Goal: Information Seeking & Learning: Learn about a topic

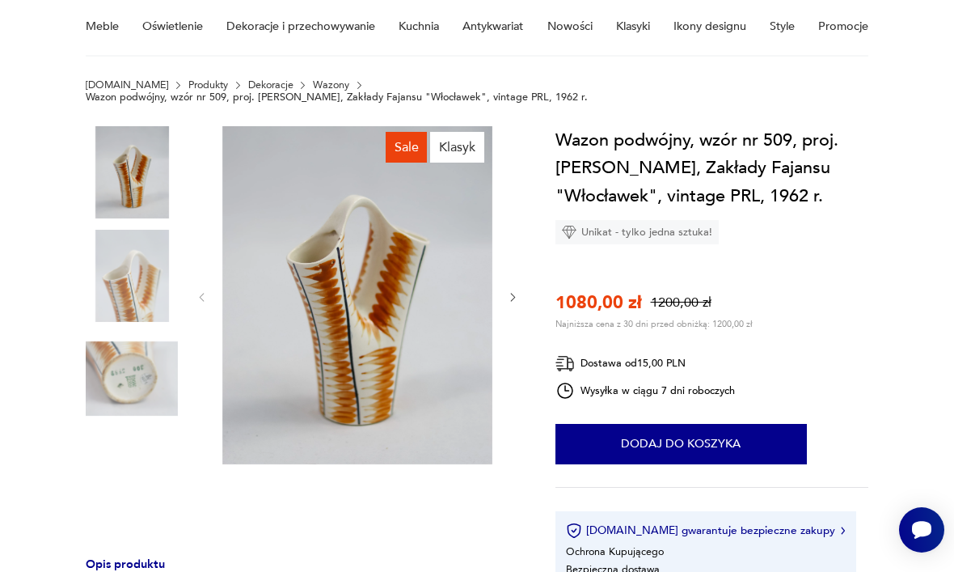
click at [513, 291] on icon "button" at bounding box center [513, 297] width 12 height 12
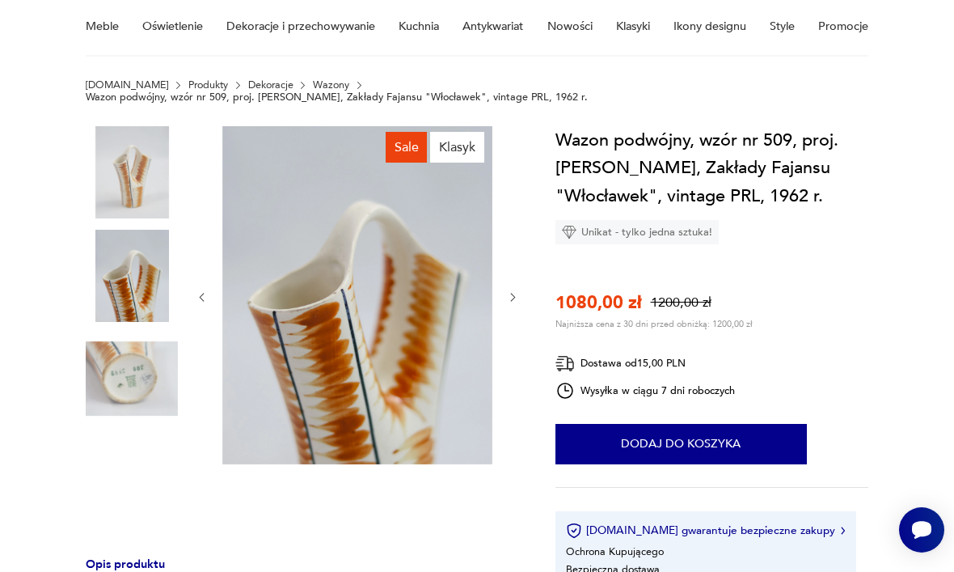
click at [516, 291] on icon "button" at bounding box center [513, 297] width 12 height 12
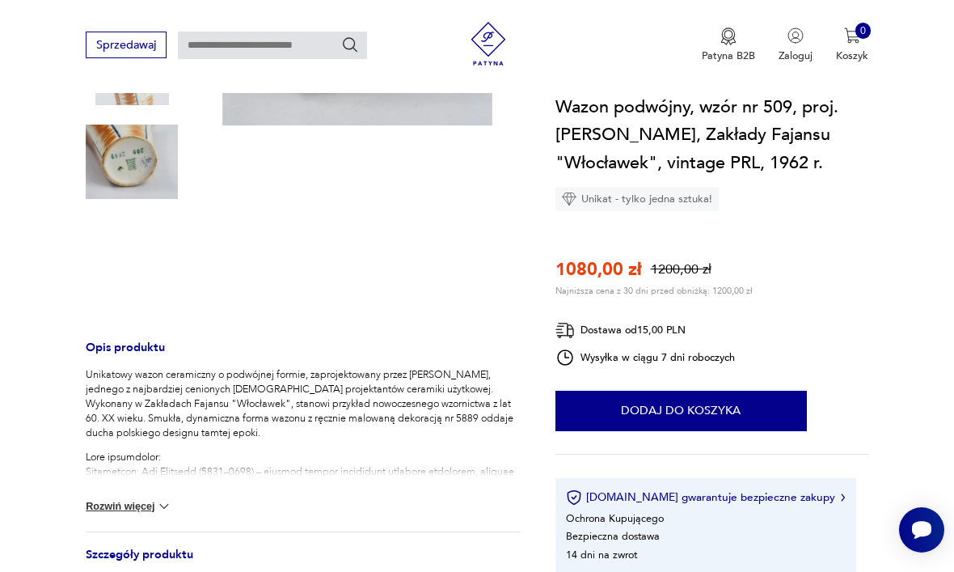
scroll to position [353, 0]
click at [172, 499] on img at bounding box center [164, 507] width 16 height 16
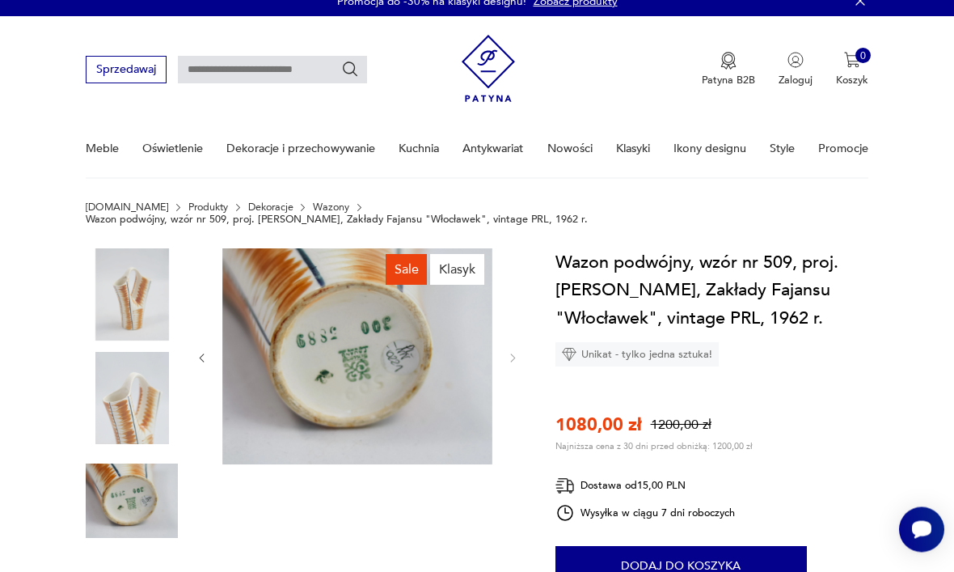
scroll to position [0, 0]
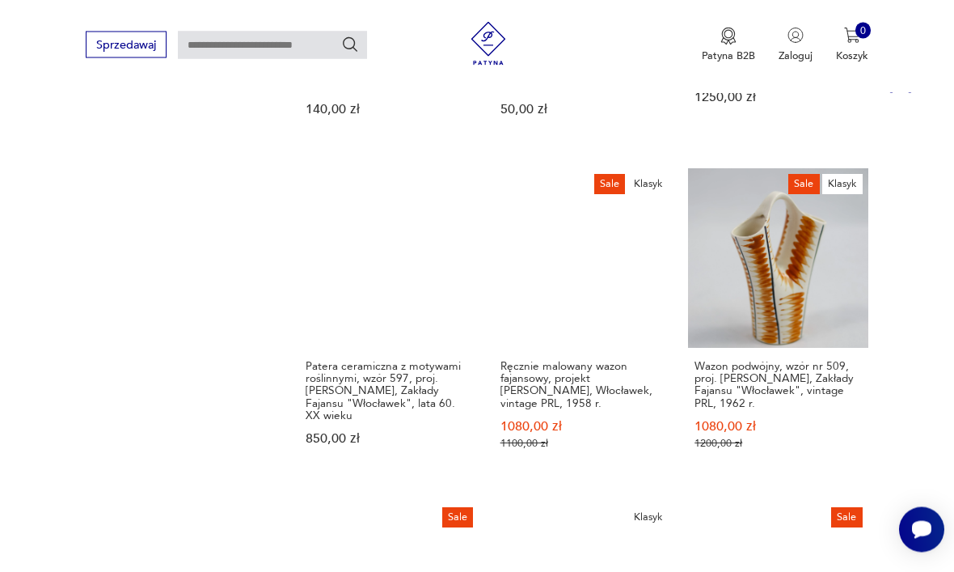
scroll to position [1083, 0]
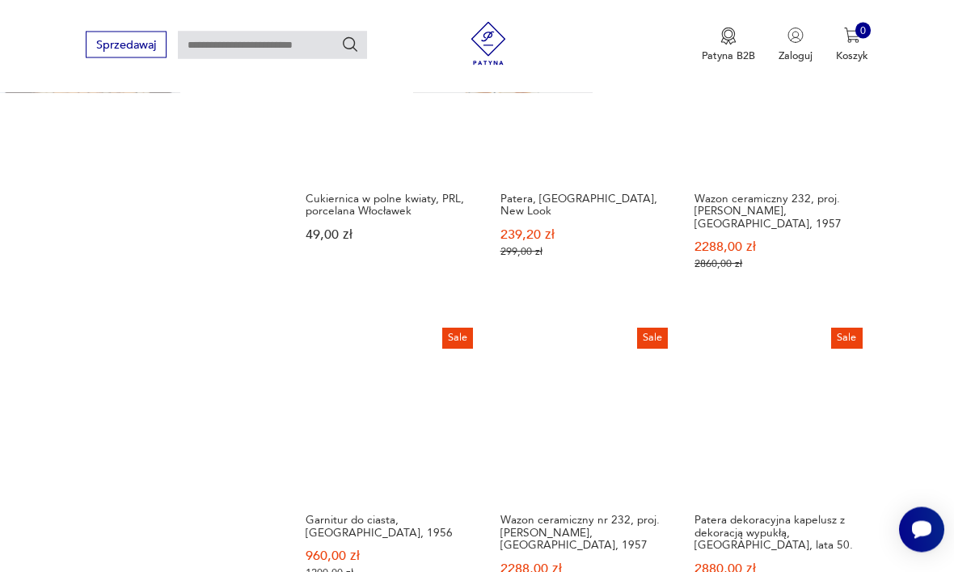
scroll to position [975, 0]
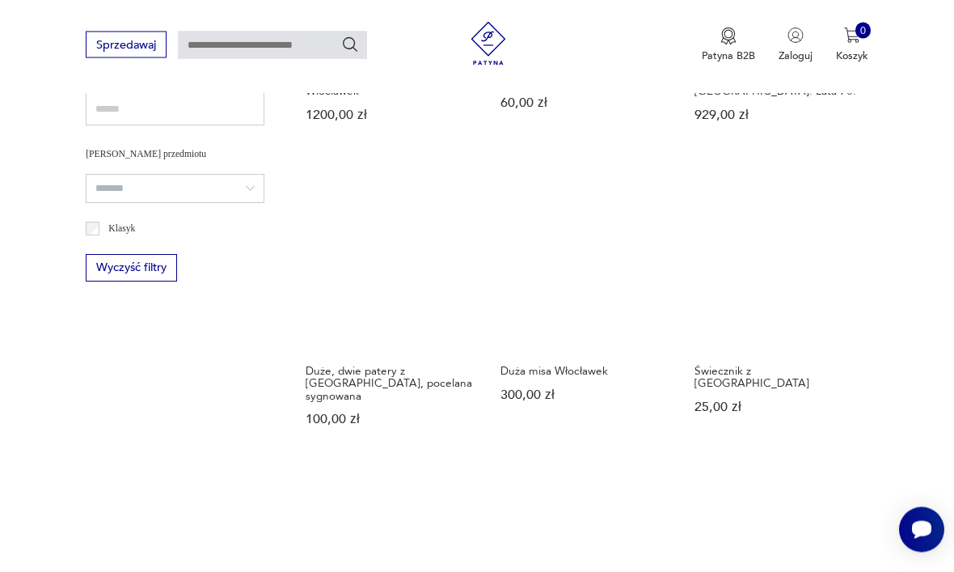
scroll to position [774, 0]
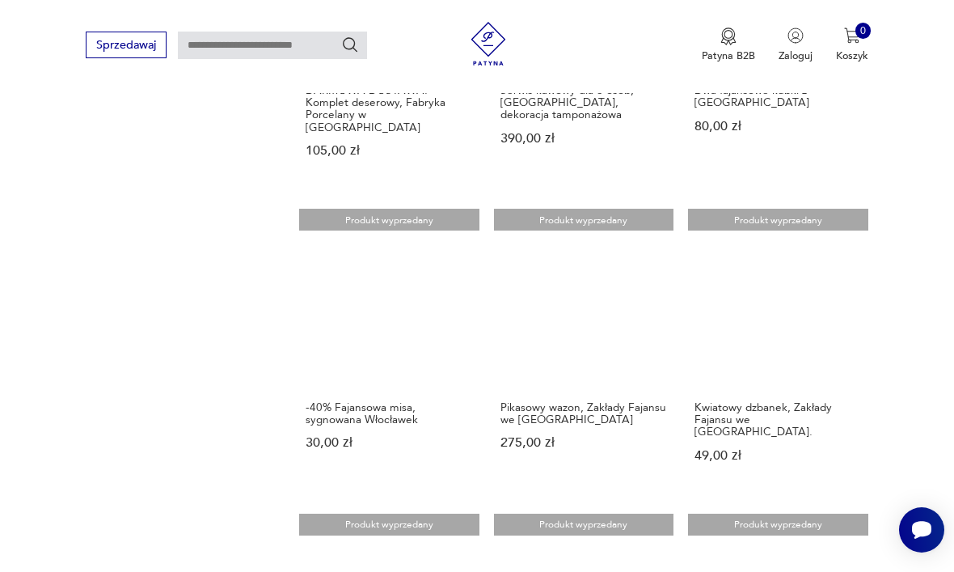
scroll to position [1087, 0]
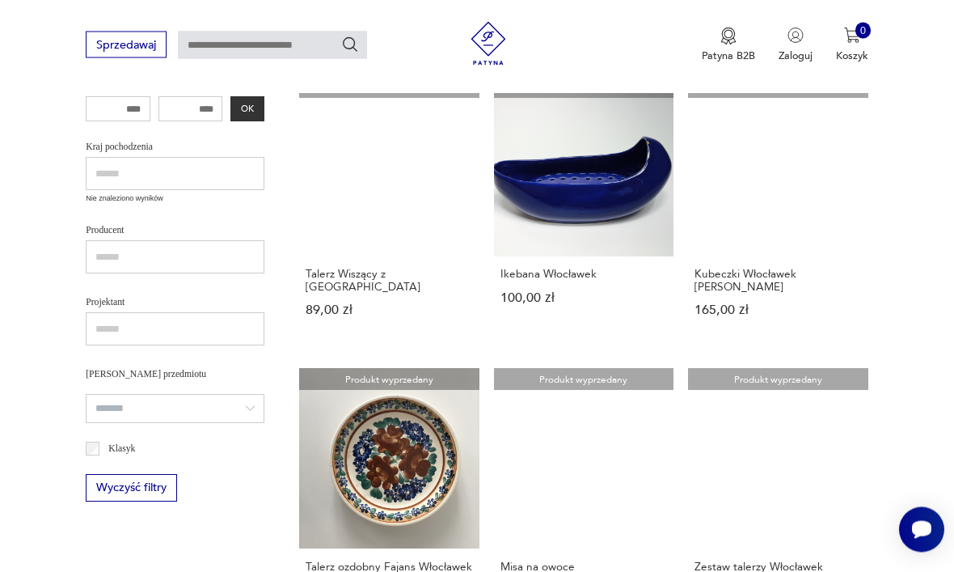
scroll to position [554, 0]
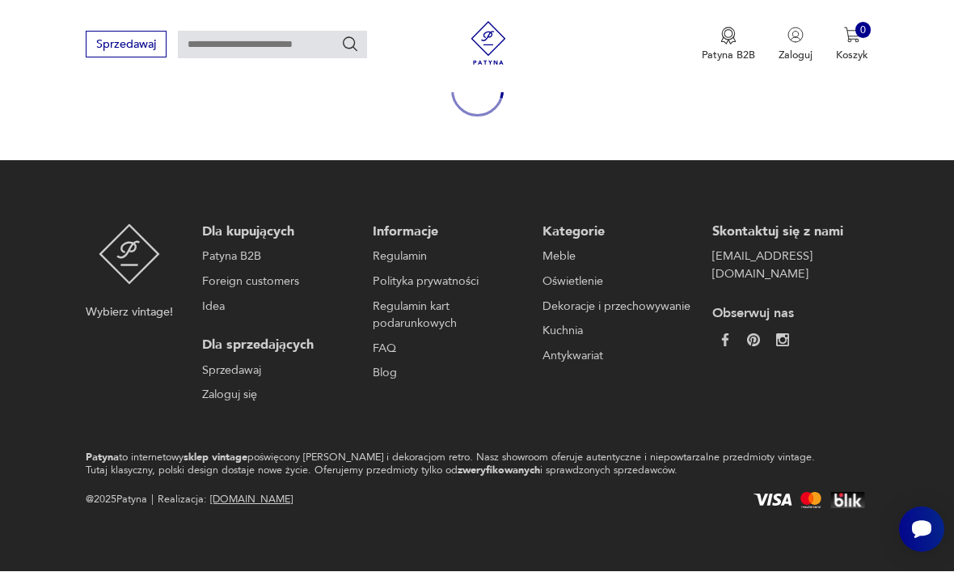
scroll to position [192, 0]
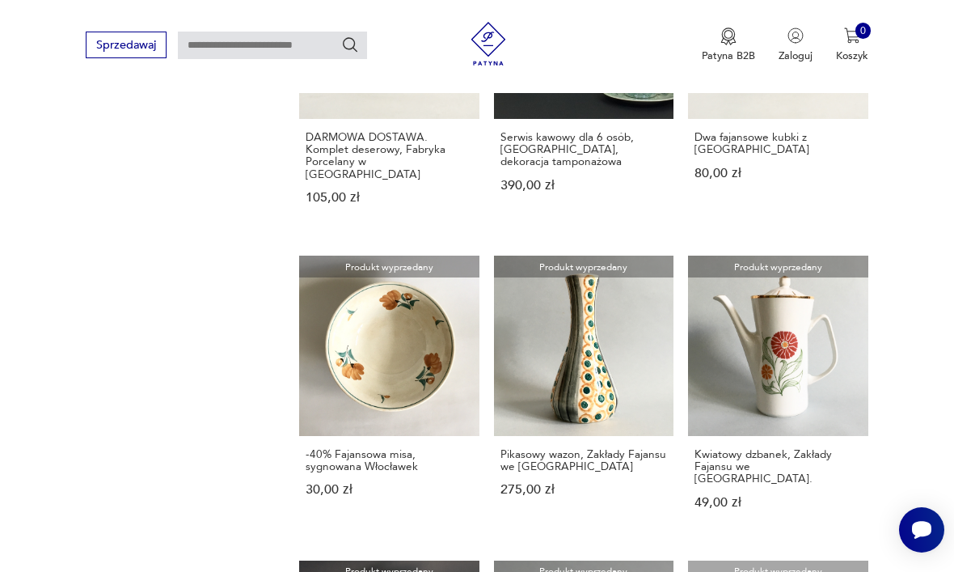
scroll to position [192, 0]
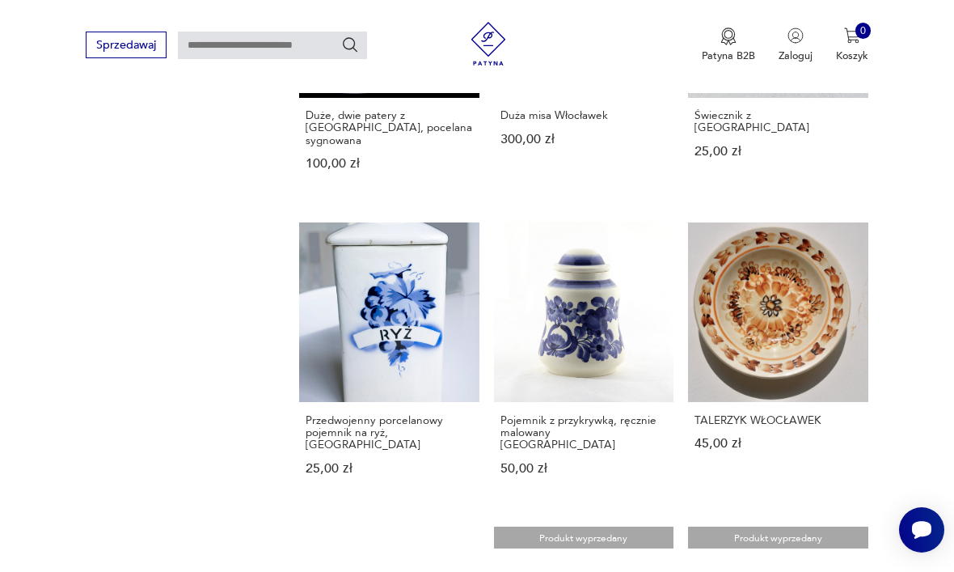
scroll to position [192, 0]
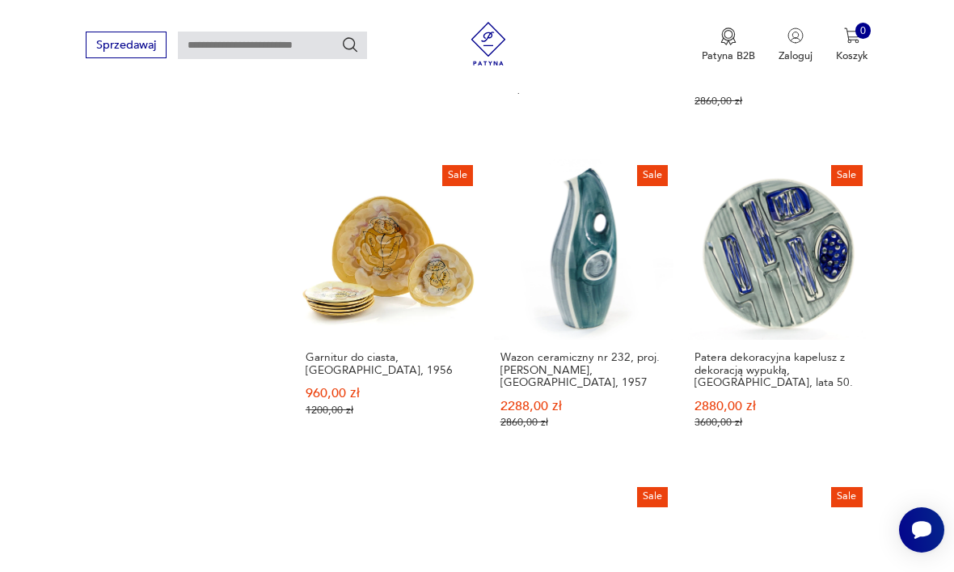
scroll to position [192, 0]
